Goal: Navigation & Orientation: Find specific page/section

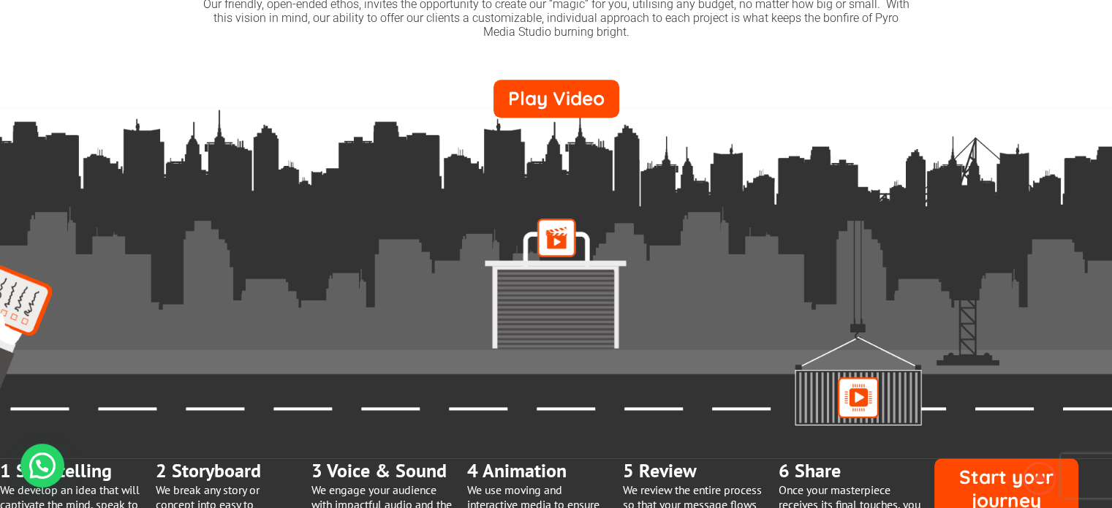
scroll to position [1023, 0]
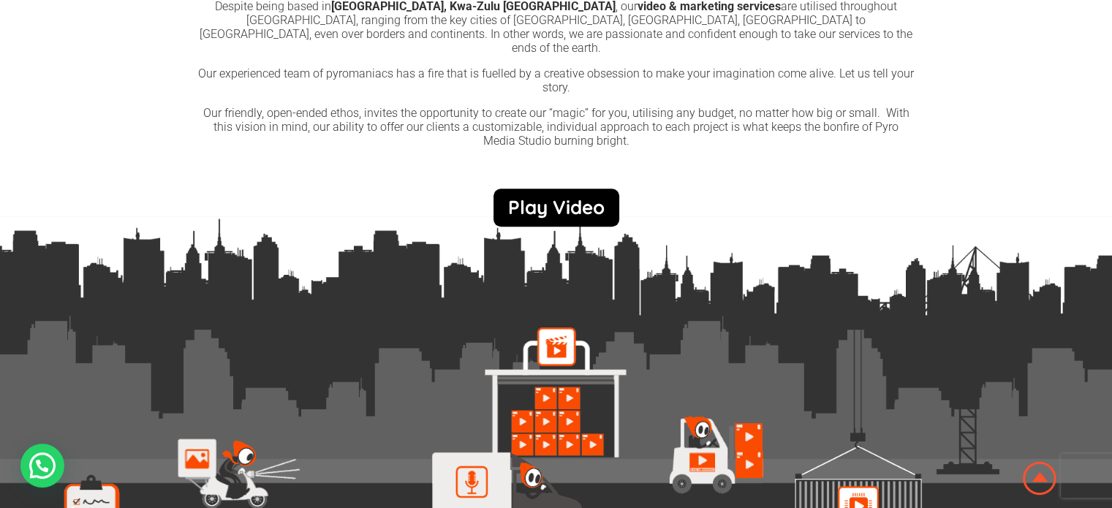
click at [552, 196] on link "Play Video" at bounding box center [556, 208] width 126 height 38
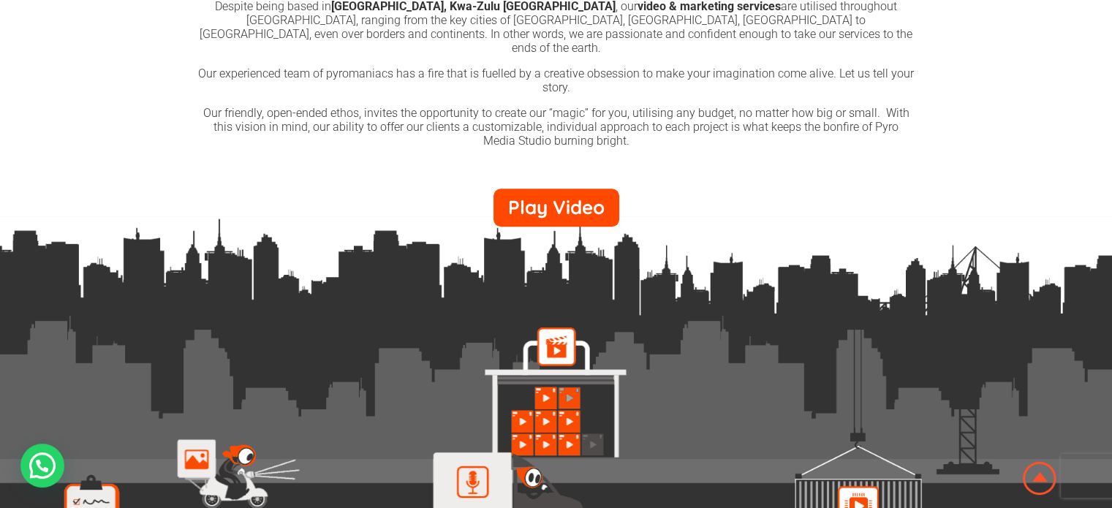
click at [0, 0] on link "×" at bounding box center [0, 0] width 0 height 0
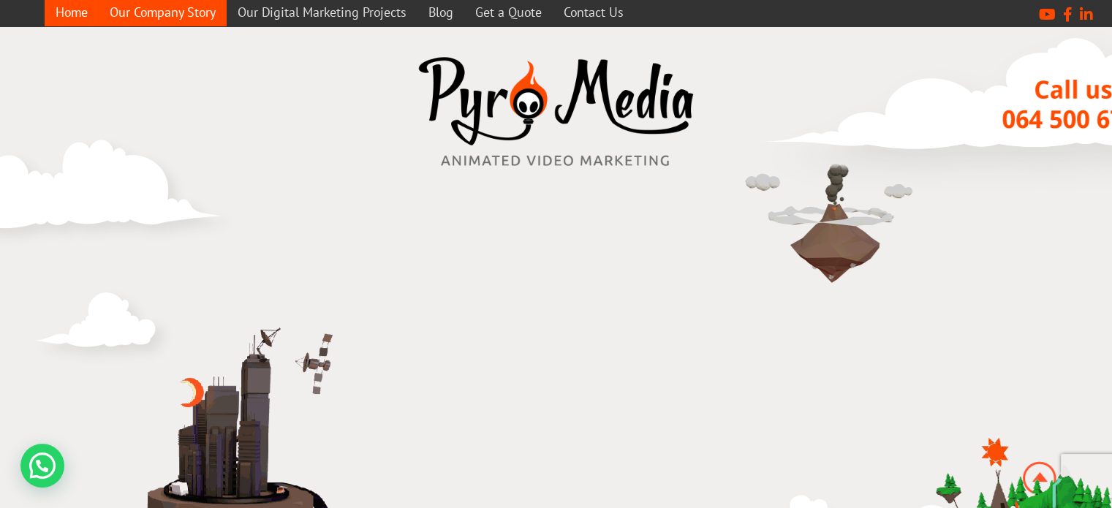
click at [131, 8] on link "Our Company Story" at bounding box center [163, 12] width 128 height 29
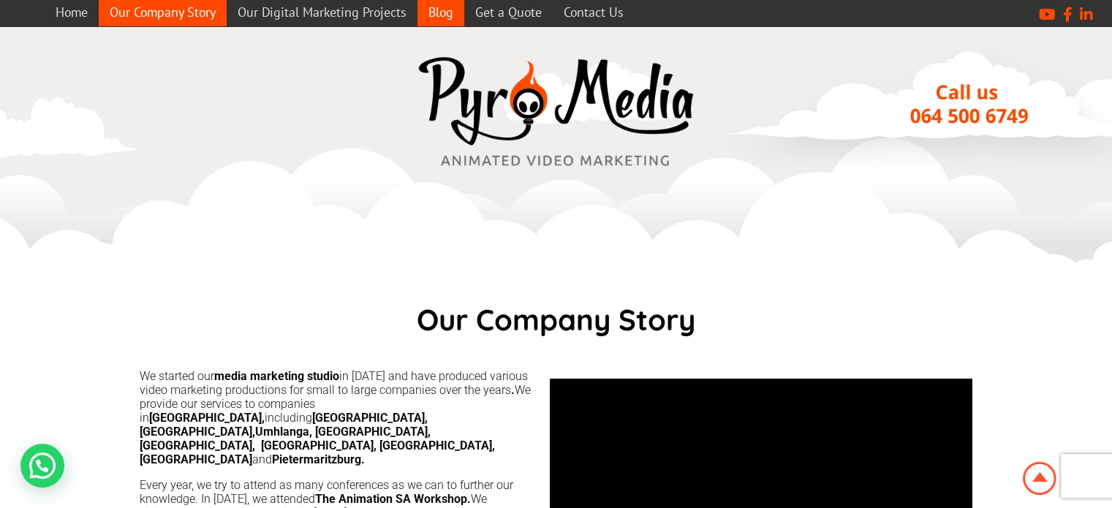
click at [449, 15] on link "Blog" at bounding box center [440, 12] width 47 height 29
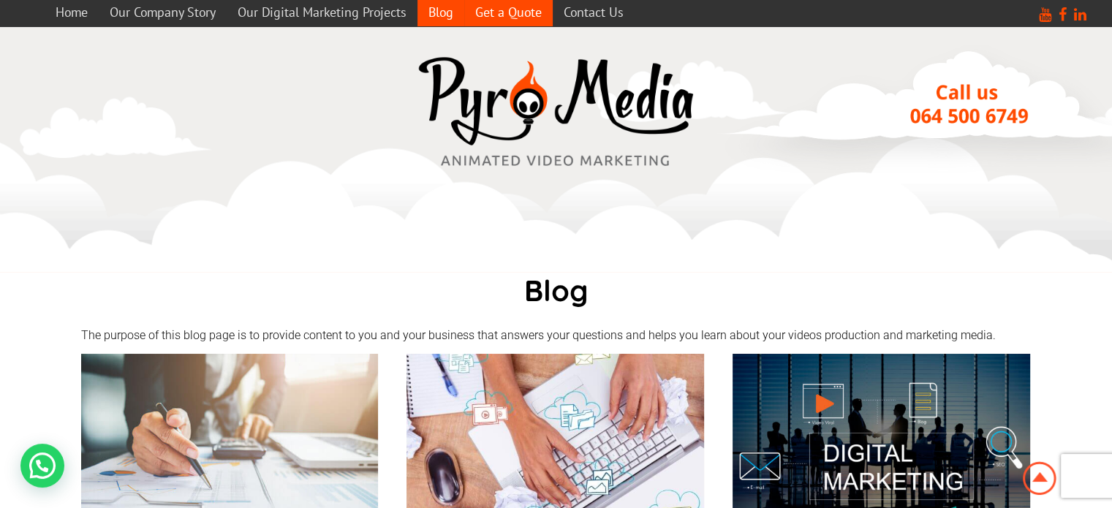
click at [501, 16] on link "Get a Quote" at bounding box center [508, 12] width 88 height 29
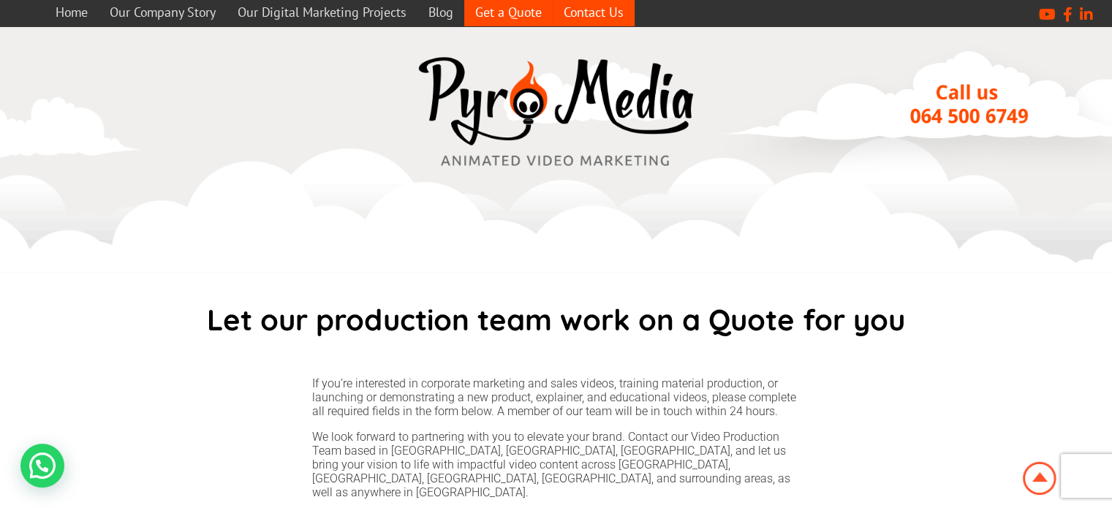
click at [588, 8] on link "Contact Us" at bounding box center [593, 12] width 82 height 29
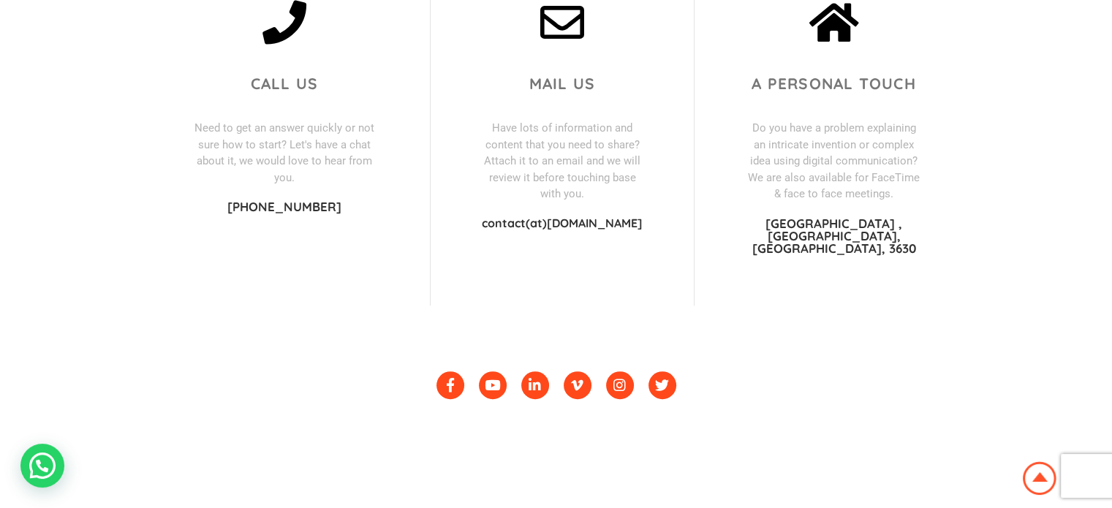
scroll to position [365, 0]
